Goal: Information Seeking & Learning: Learn about a topic

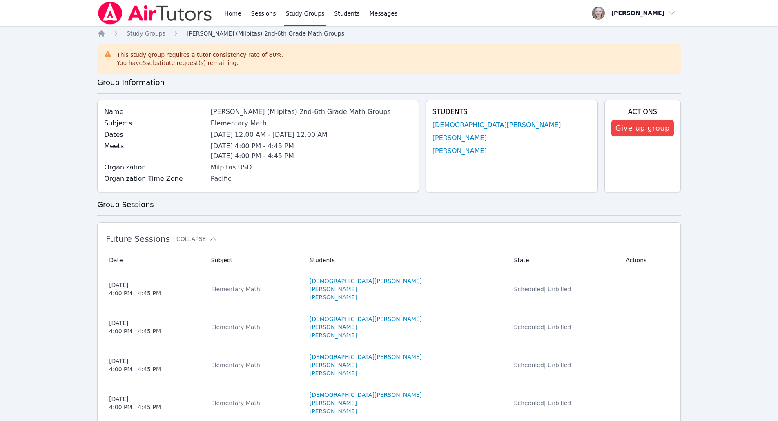
click at [261, 36] on span "[PERSON_NAME] (Milpitas) 2nd-6th Grade Math Groups" at bounding box center [266, 33] width 158 height 7
click at [257, 34] on span "[PERSON_NAME] (Milpitas) 2nd-6th Grade Math Groups" at bounding box center [266, 33] width 158 height 7
click at [343, 123] on link "[DEMOGRAPHIC_DATA][PERSON_NAME]" at bounding box center [497, 125] width 129 height 10
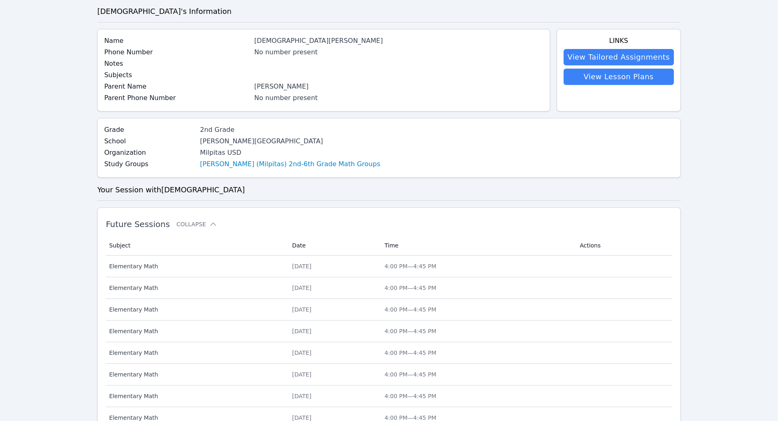
scroll to position [38, 0]
click at [343, 60] on link "View Tailored Assignments" at bounding box center [619, 58] width 110 height 16
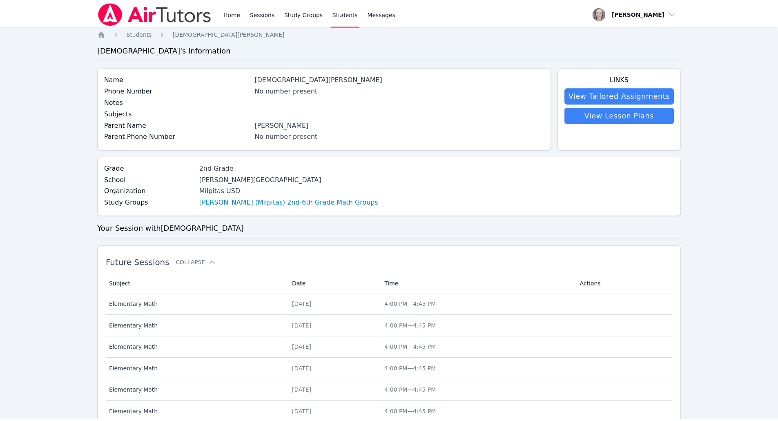
scroll to position [38, 0]
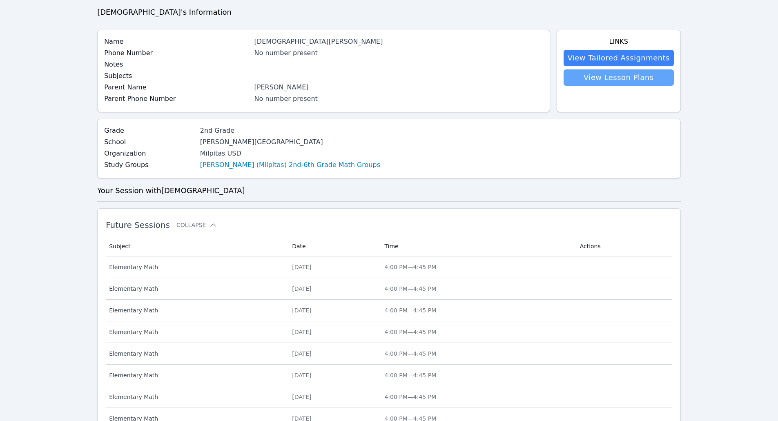
click at [343, 79] on link "View Lesson Plans" at bounding box center [619, 77] width 110 height 16
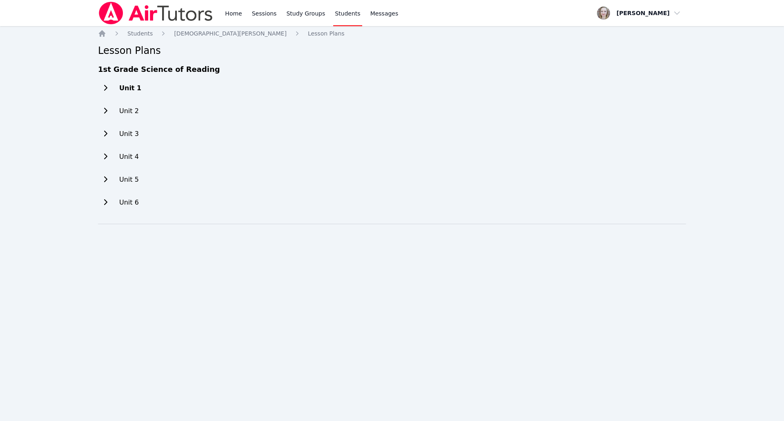
click at [125, 90] on h2 "Unit 1" at bounding box center [130, 88] width 22 height 10
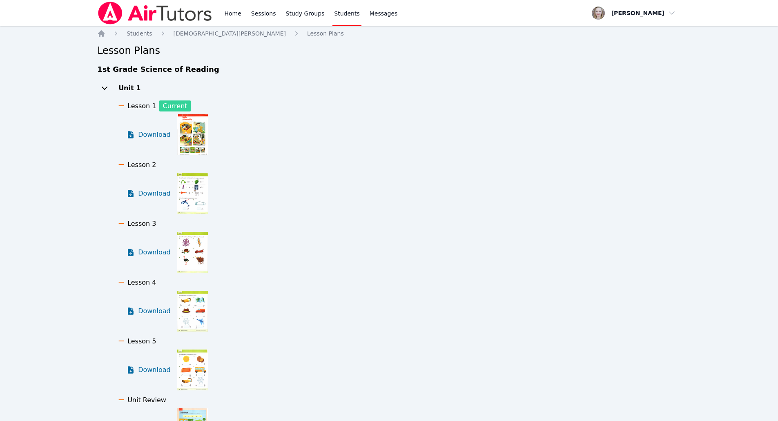
click at [125, 90] on h2 "Unit 1" at bounding box center [129, 88] width 22 height 10
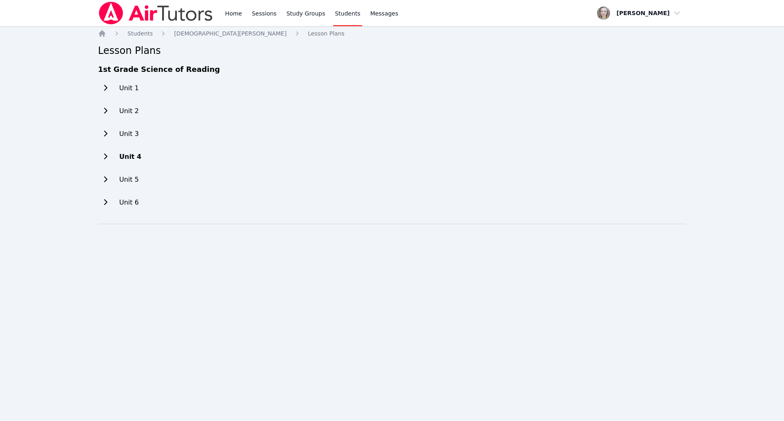
click at [126, 157] on h2 "Unit 4" at bounding box center [130, 157] width 22 height 10
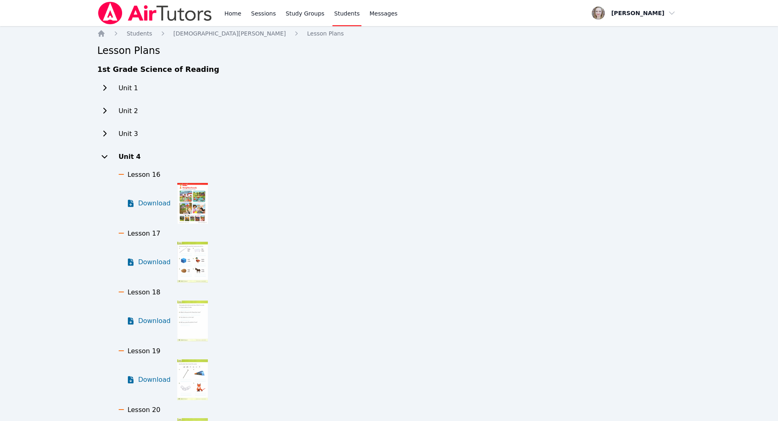
click at [126, 157] on h2 "Unit 4" at bounding box center [129, 157] width 22 height 10
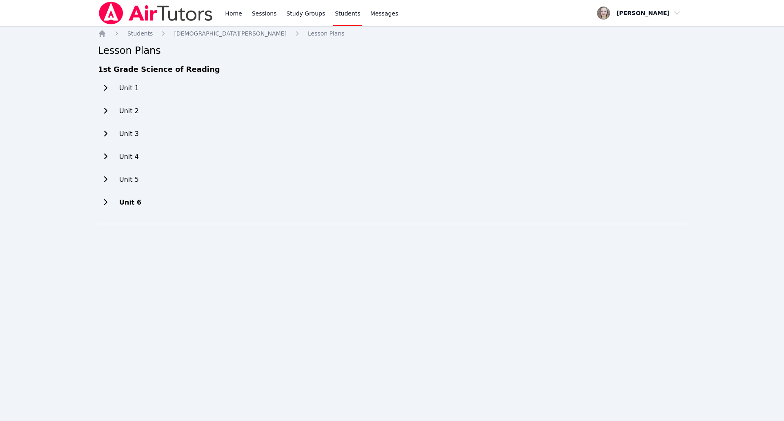
click at [126, 197] on div "Unit 6" at bounding box center [119, 202] width 43 height 16
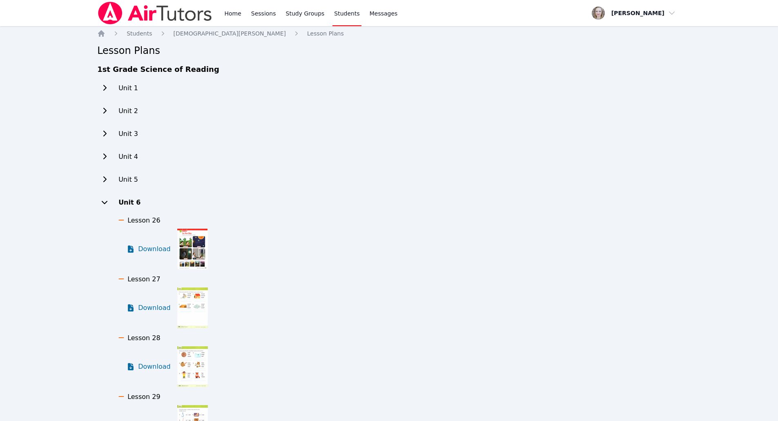
click at [126, 202] on h2 "Unit 6" at bounding box center [129, 203] width 22 height 10
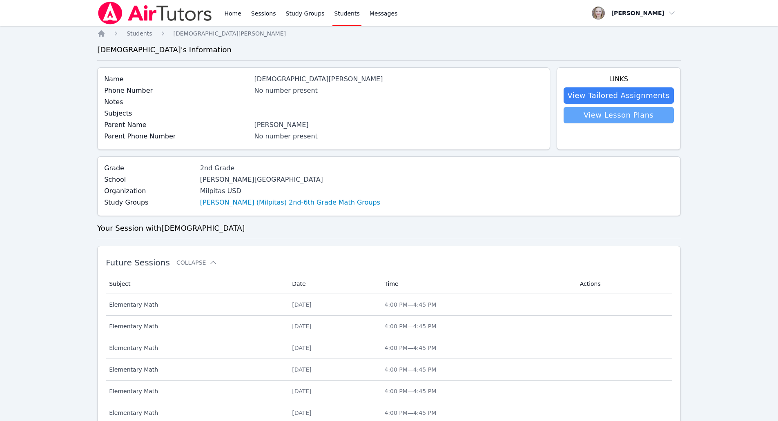
click at [343, 115] on link "View Lesson Plans" at bounding box center [619, 115] width 110 height 16
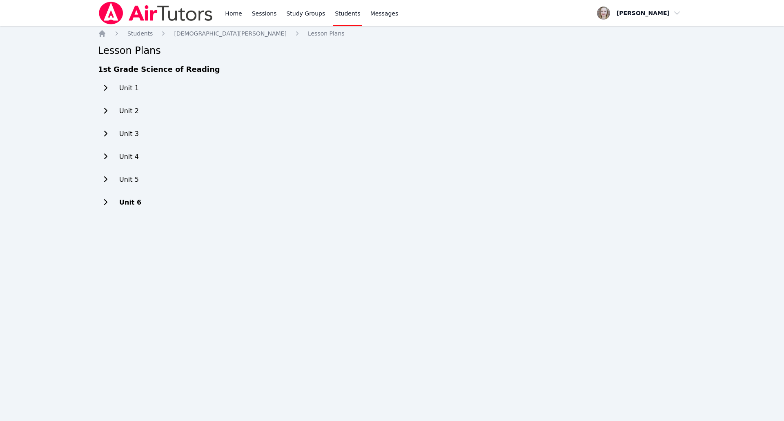
click at [134, 205] on h2 "Unit 6" at bounding box center [130, 203] width 22 height 10
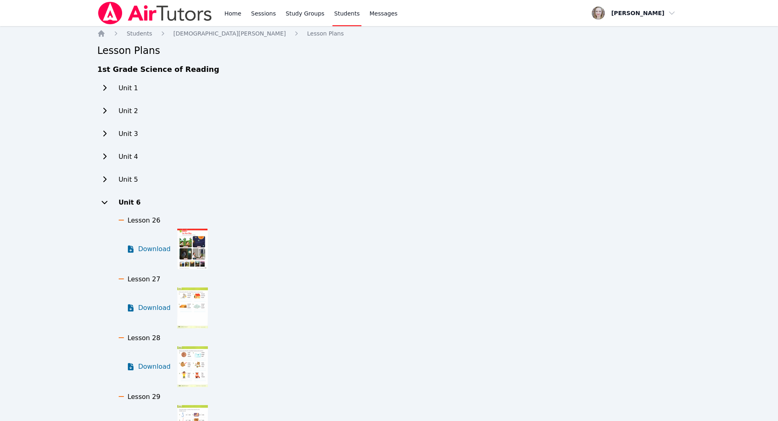
click at [135, 205] on h2 "Unit 6" at bounding box center [129, 203] width 22 height 10
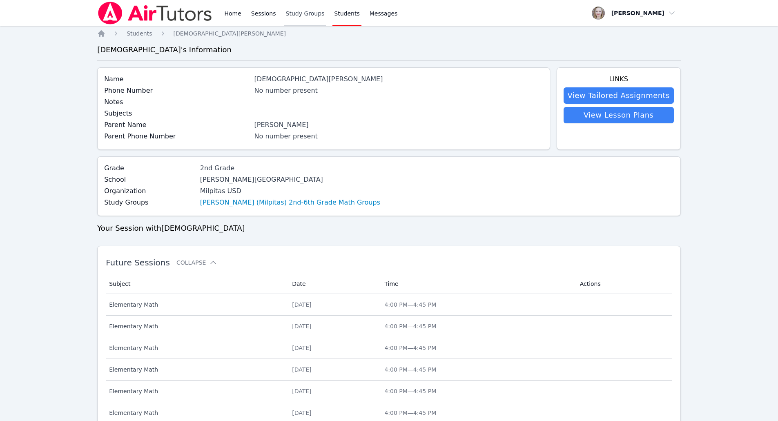
click at [305, 15] on link "Study Groups" at bounding box center [305, 13] width 42 height 26
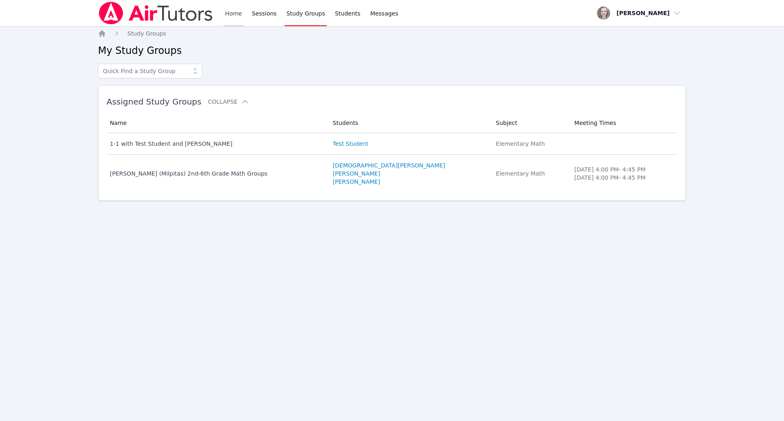
click at [231, 14] on link "Home" at bounding box center [233, 13] width 20 height 26
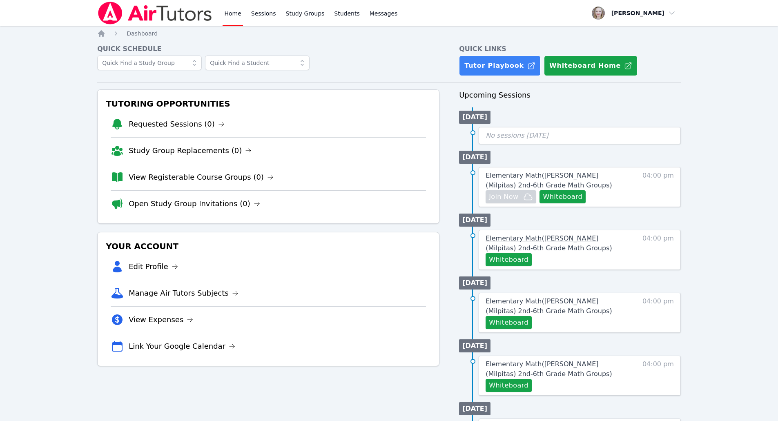
click at [343, 246] on span "Elementary Math ( [PERSON_NAME] (Milpitas) 2nd-6th Grade Math Groups )" at bounding box center [549, 243] width 126 height 18
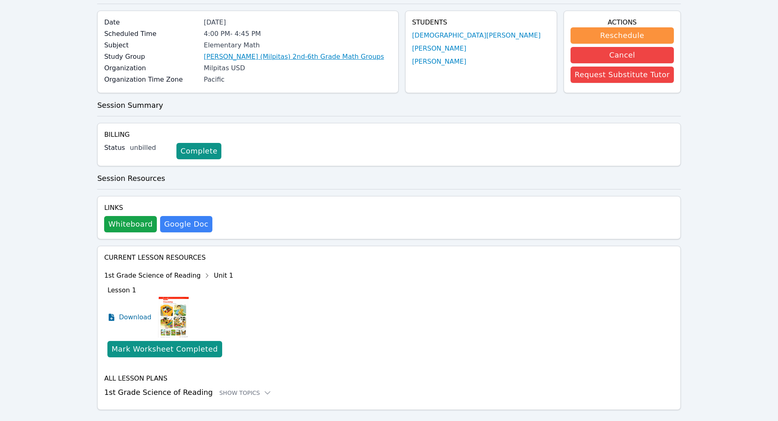
scroll to position [31, 0]
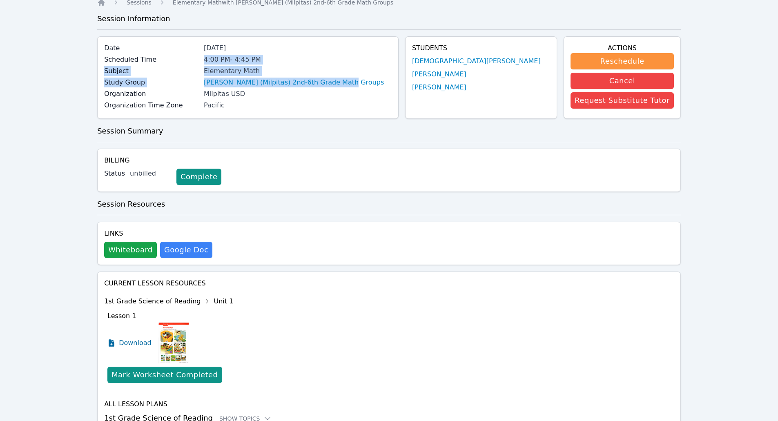
drag, startPoint x: 375, startPoint y: 86, endPoint x: 219, endPoint y: 61, distance: 158.5
click at [219, 61] on div "Date [DATE] Scheduled Time 4:00 PM - 4:45 PM Subject Elementary Math Study Grou…" at bounding box center [247, 77] width 301 height 83
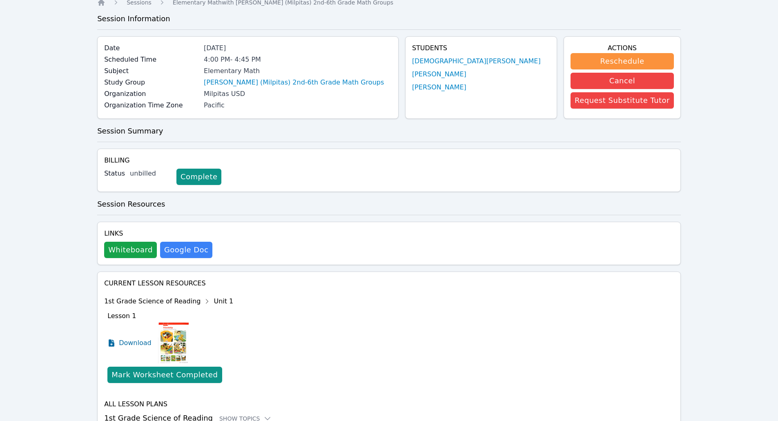
click at [343, 87] on div "[PERSON_NAME] (Milpitas) 2nd-6th Grade Math Groups" at bounding box center [298, 83] width 188 height 10
click at [343, 82] on div "[PERSON_NAME] (Milpitas) 2nd-6th Grade Math Groups" at bounding box center [298, 83] width 188 height 10
drag, startPoint x: 360, startPoint y: 84, endPoint x: 213, endPoint y: 87, distance: 147.5
click at [213, 87] on div "Study Group [PERSON_NAME] (Milpitas) 2nd-6th Grade Math Groups" at bounding box center [248, 83] width 288 height 11
copy div "[PERSON_NAME] (Milpitas) 2nd-6th Grade Math Groups"
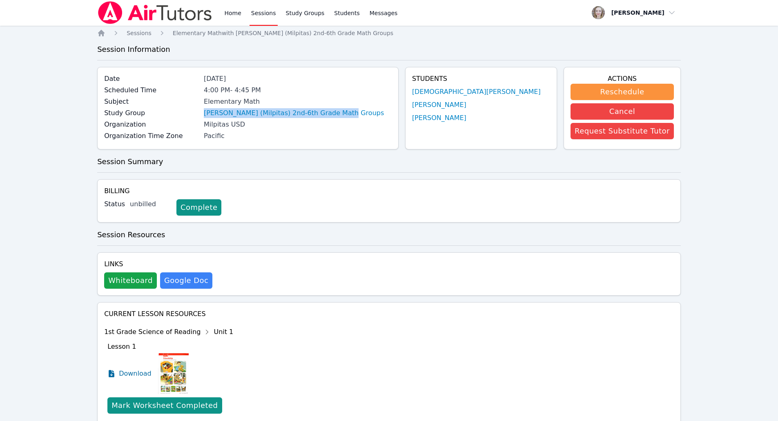
scroll to position [0, 0]
click at [150, 16] on img at bounding box center [155, 13] width 116 height 23
